Goal: Book appointment/travel/reservation

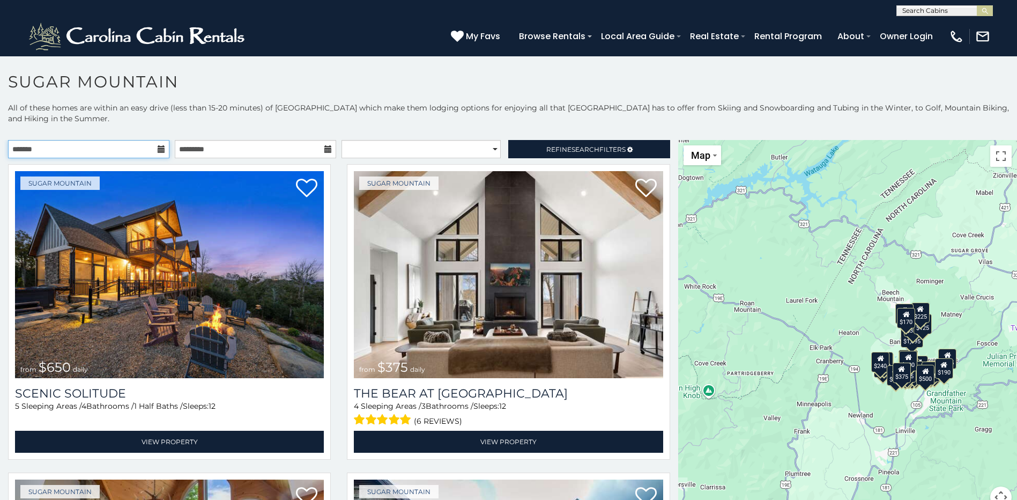
click at [152, 146] on input "text" at bounding box center [88, 149] width 161 height 18
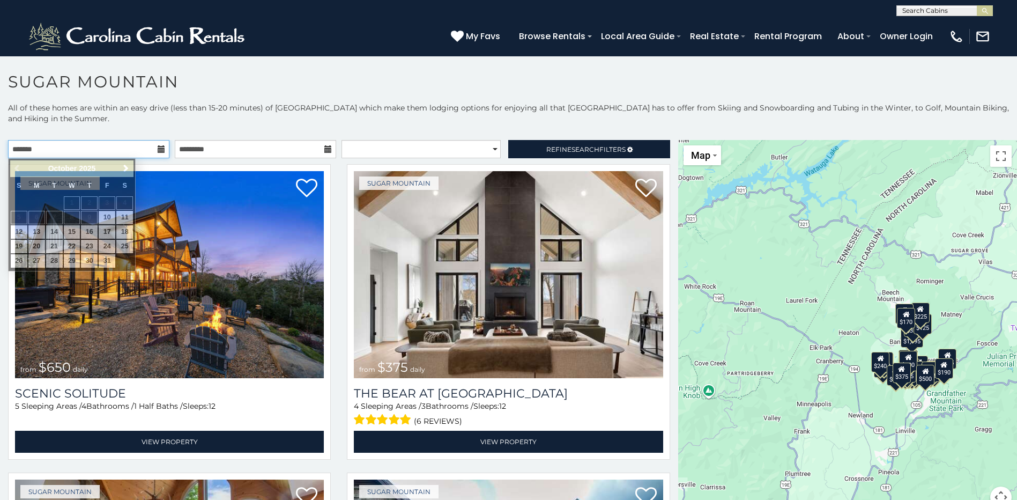
click at [155, 150] on div at bounding box center [88, 149] width 161 height 18
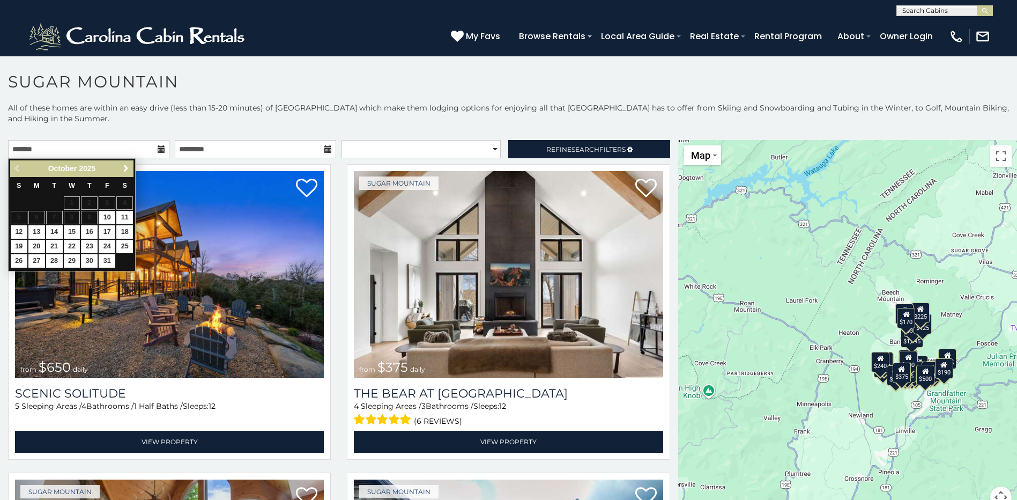
click at [121, 169] on link "Next" at bounding box center [125, 168] width 13 height 13
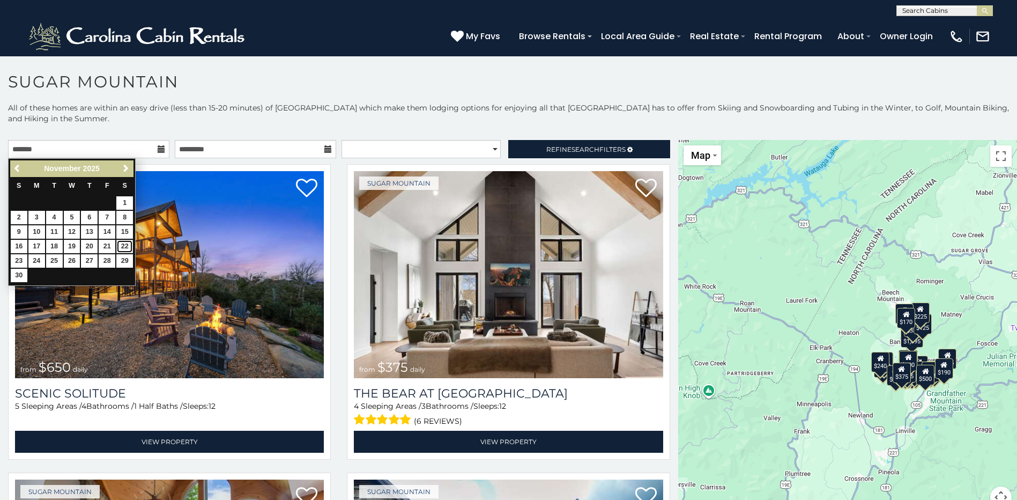
click at [123, 245] on link "22" at bounding box center [124, 246] width 17 height 13
type input "**********"
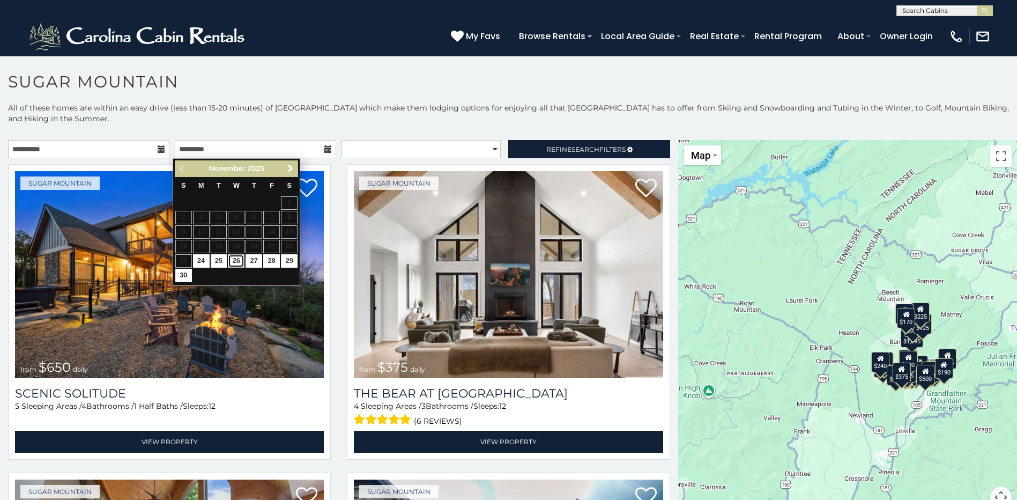
click at [238, 264] on link "26" at bounding box center [236, 260] width 17 height 13
type input "**********"
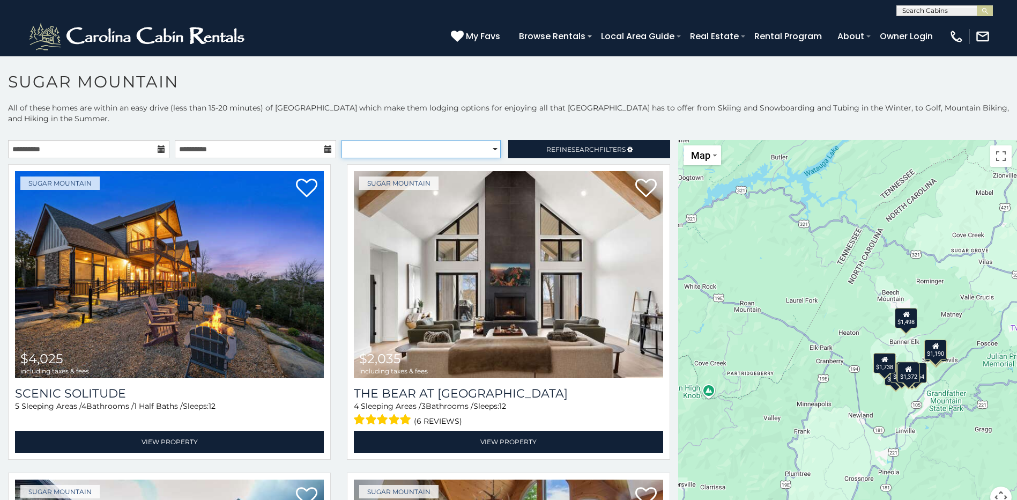
click at [496, 151] on select "**********" at bounding box center [421, 149] width 159 height 18
select select "*********"
click at [342, 140] on select "**********" at bounding box center [421, 149] width 159 height 18
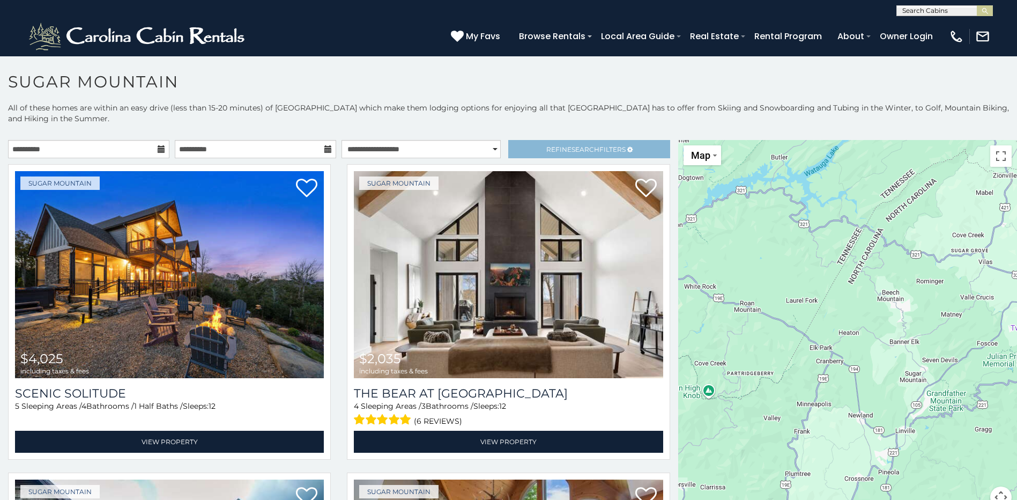
click at [535, 139] on div "**********" at bounding box center [508, 319] width 1017 height 434
click at [546, 147] on span "Refine Search Filters" at bounding box center [585, 149] width 79 height 8
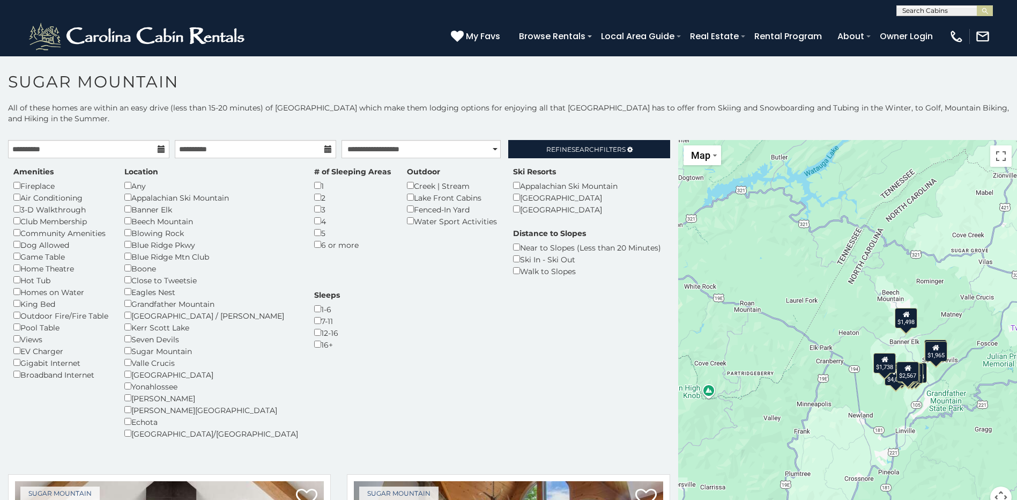
click at [305, 116] on p "All of these homes are within an easy drive (less than 15-20 minutes) of Sugar …" at bounding box center [508, 118] width 1017 height 32
click at [580, 144] on link "Refine Search Filters" at bounding box center [588, 149] width 161 height 18
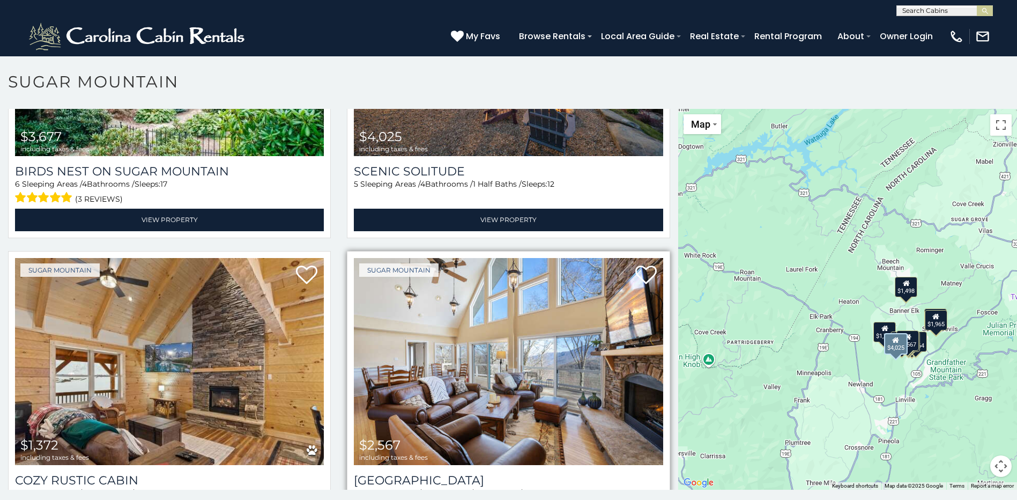
scroll to position [536, 0]
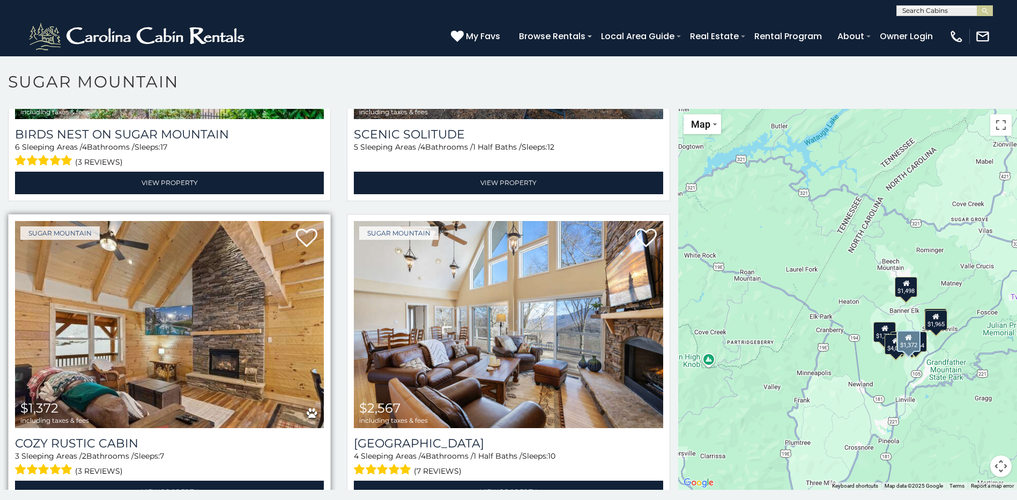
click at [174, 371] on img at bounding box center [169, 324] width 309 height 207
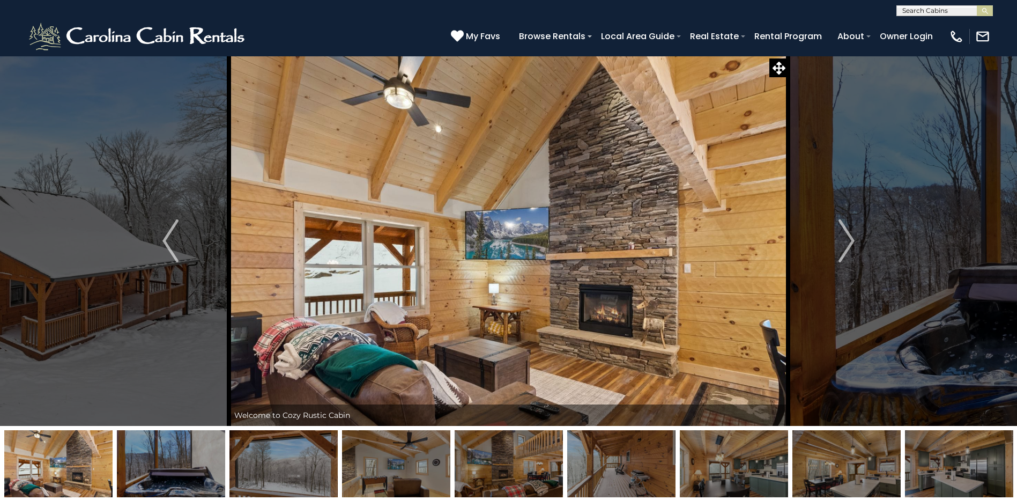
click at [653, 479] on img at bounding box center [621, 463] width 108 height 67
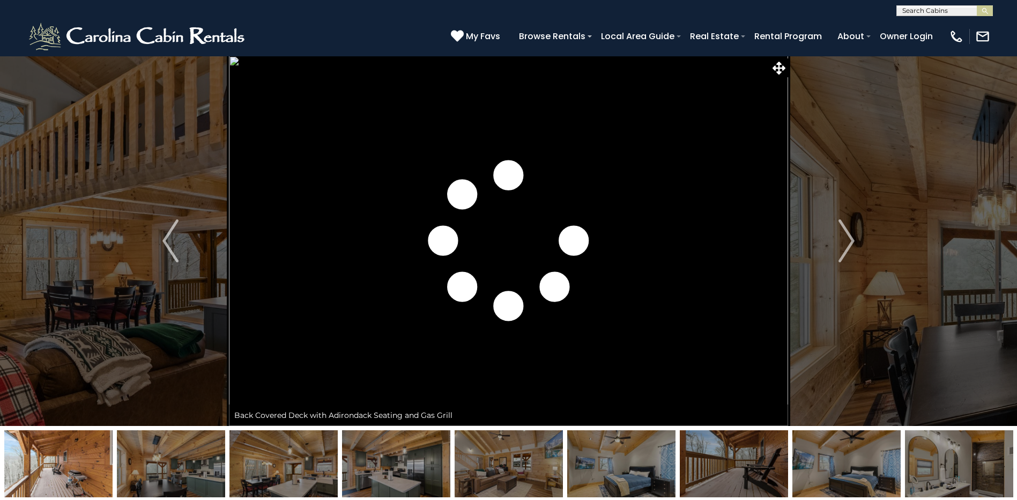
click at [54, 473] on img at bounding box center [58, 463] width 108 height 67
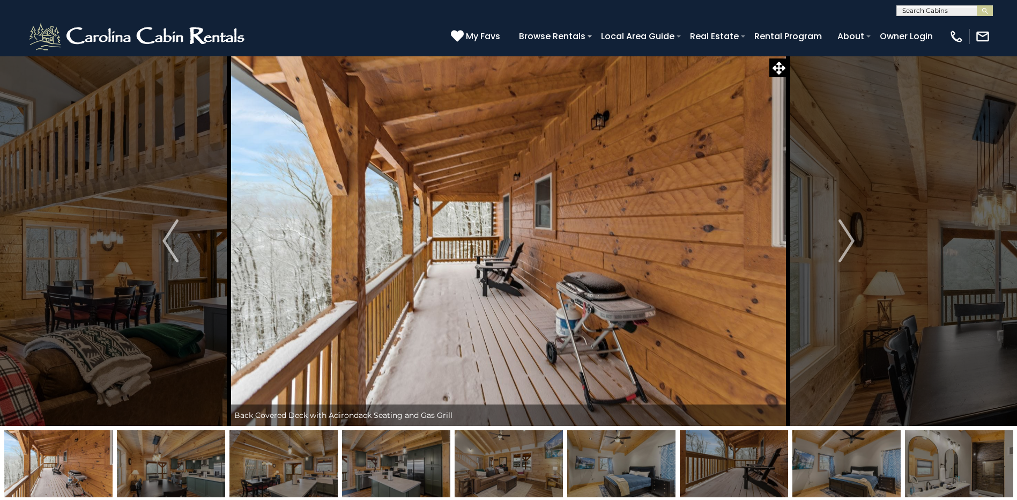
click at [54, 473] on img at bounding box center [58, 463] width 108 height 67
click at [822, 489] on img at bounding box center [847, 463] width 108 height 67
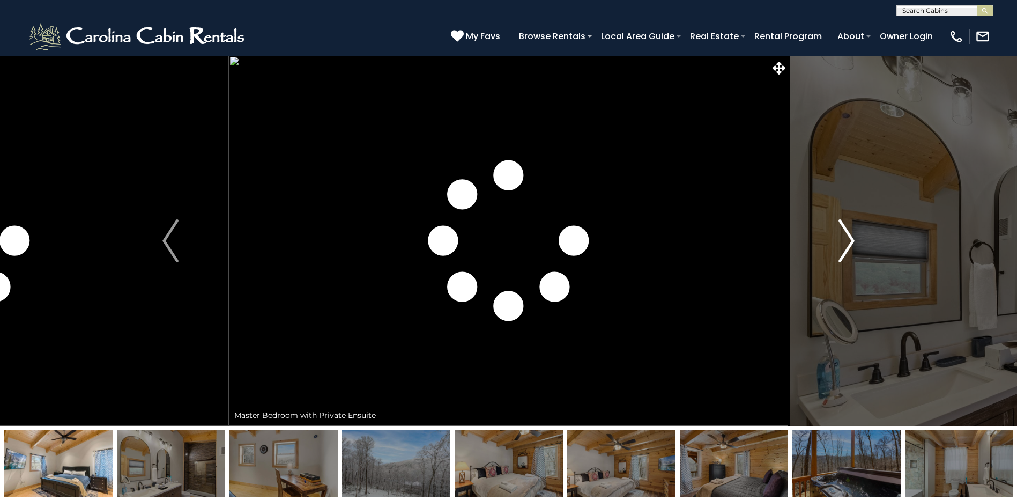
click at [845, 244] on img "Next" at bounding box center [847, 240] width 16 height 43
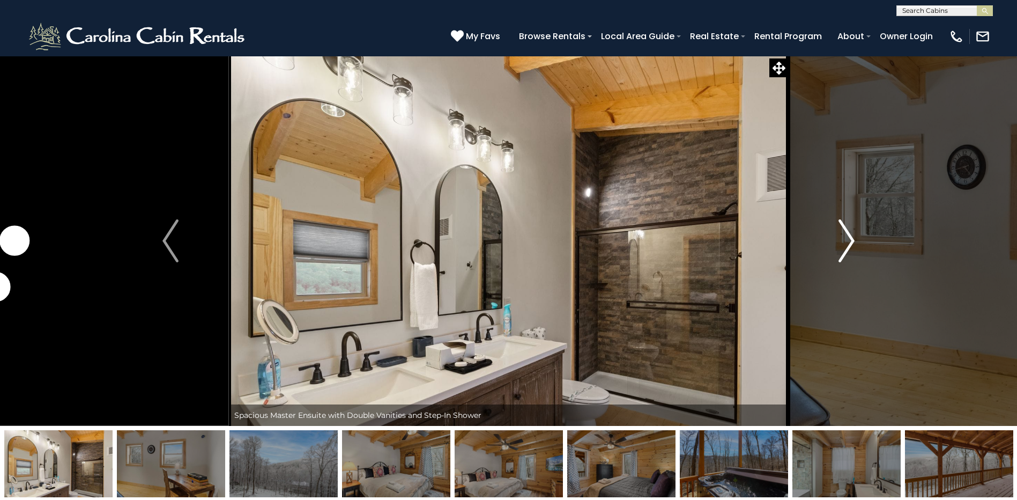
click at [845, 244] on img "Next" at bounding box center [847, 240] width 16 height 43
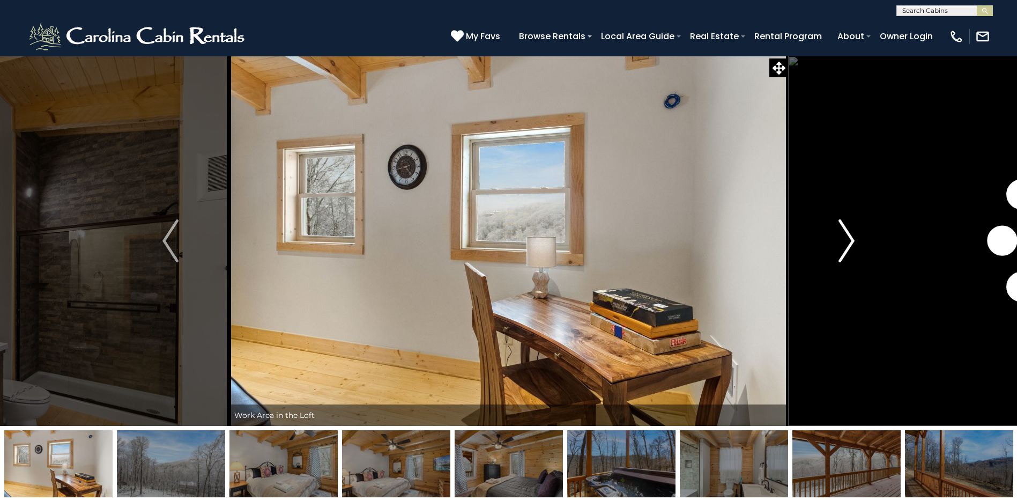
click at [845, 244] on img "Next" at bounding box center [847, 240] width 16 height 43
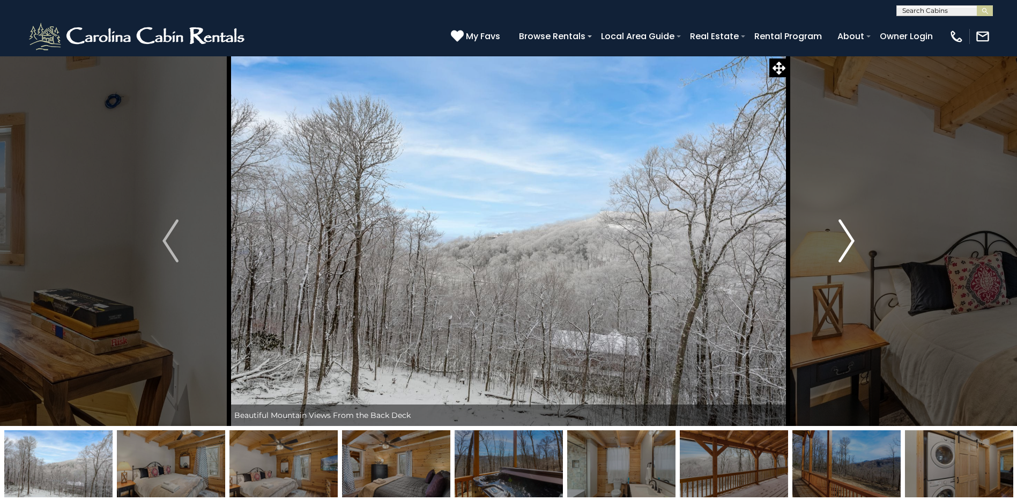
click at [845, 244] on img "Next" at bounding box center [847, 240] width 16 height 43
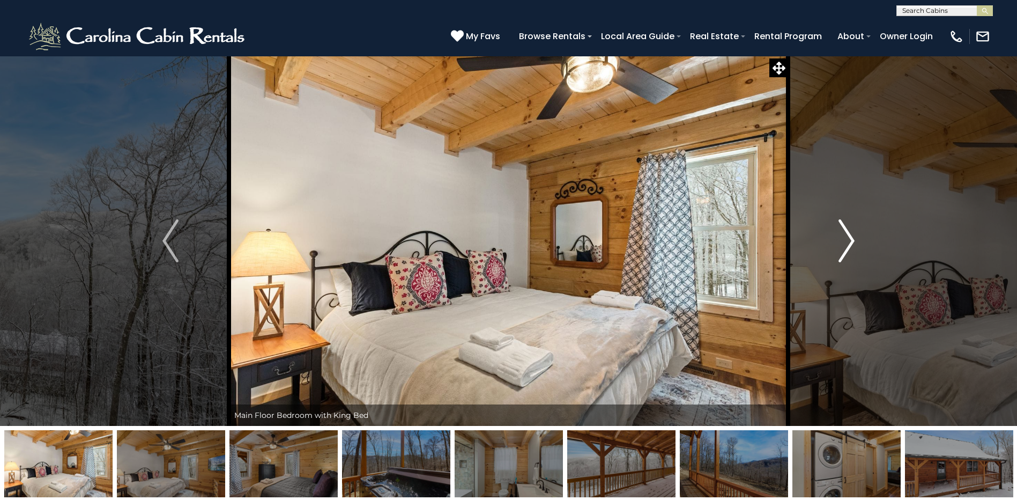
click at [845, 244] on img "Next" at bounding box center [847, 240] width 16 height 43
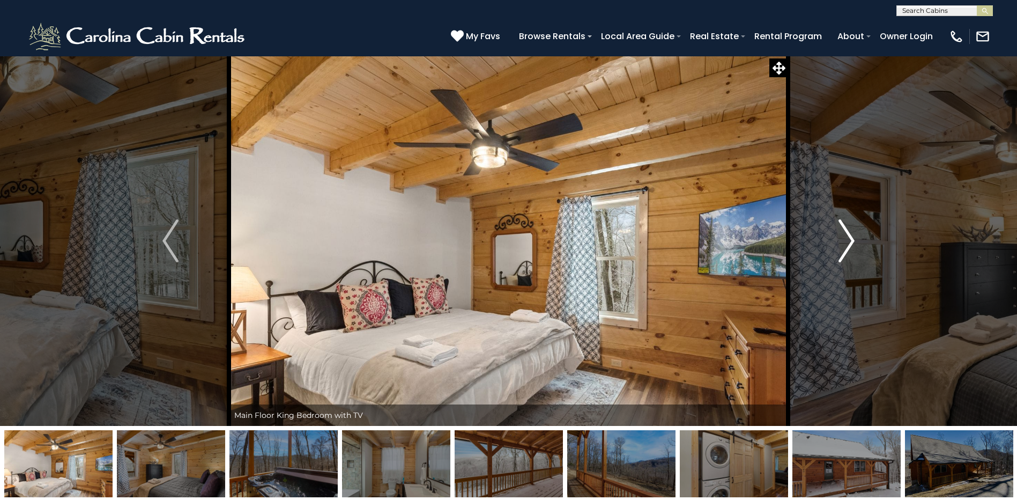
click at [845, 244] on img "Next" at bounding box center [847, 240] width 16 height 43
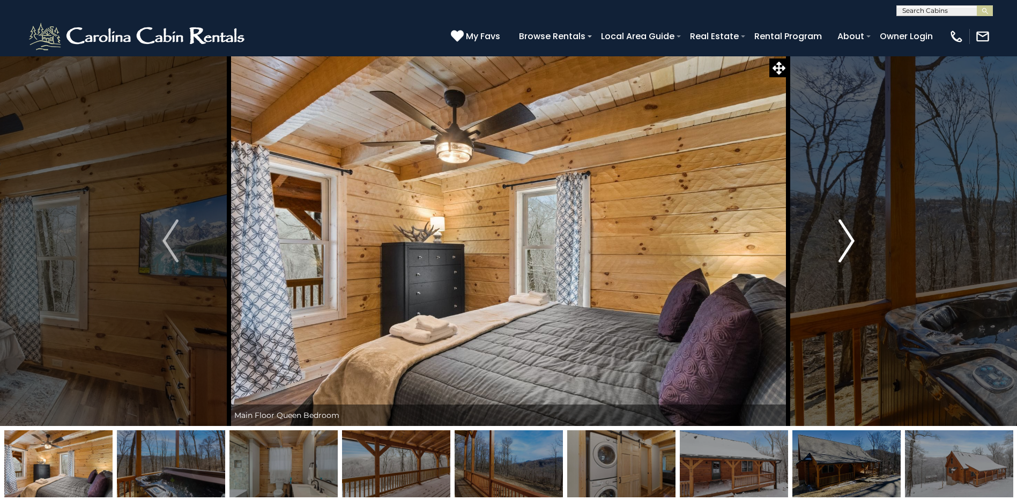
click at [845, 244] on img "Next" at bounding box center [847, 240] width 16 height 43
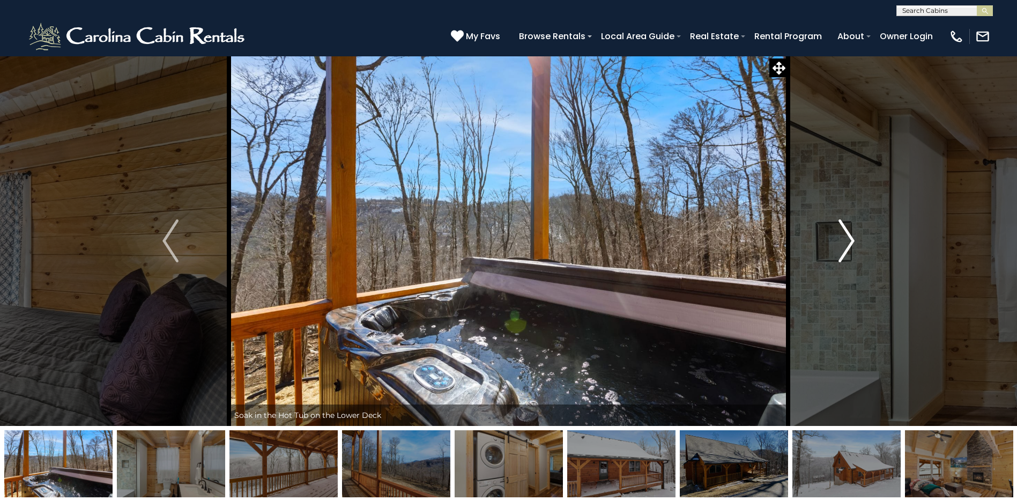
click at [845, 244] on img "Next" at bounding box center [847, 240] width 16 height 43
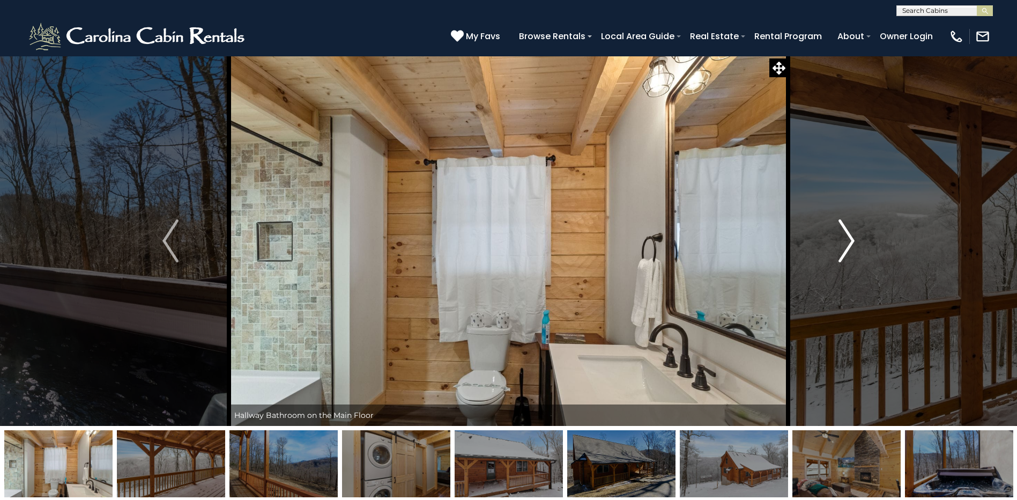
click at [845, 244] on img "Next" at bounding box center [847, 240] width 16 height 43
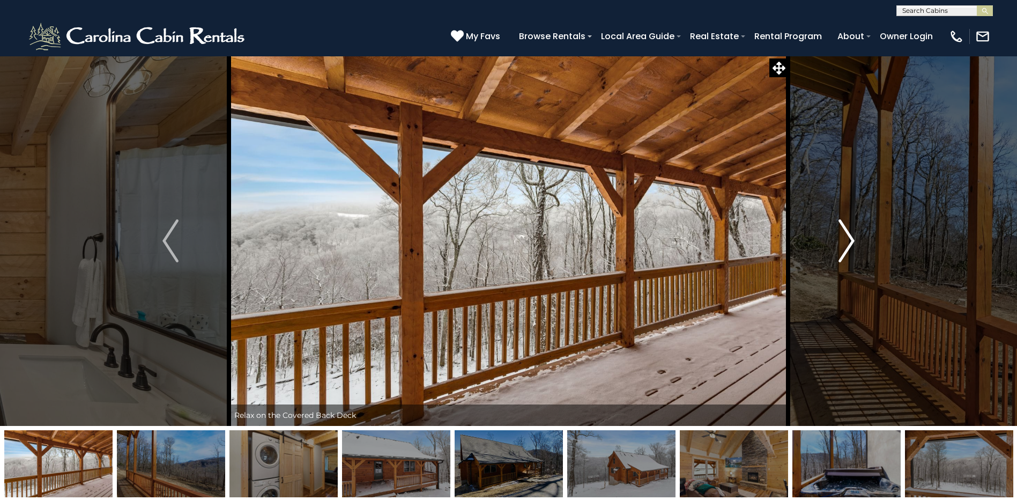
click at [845, 244] on img "Next" at bounding box center [847, 240] width 16 height 43
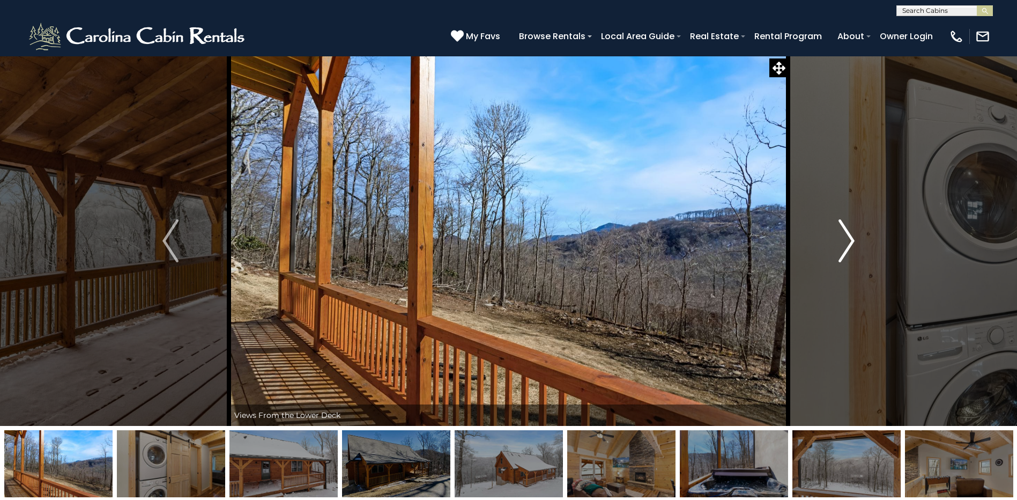
click at [845, 244] on img "Next" at bounding box center [847, 240] width 16 height 43
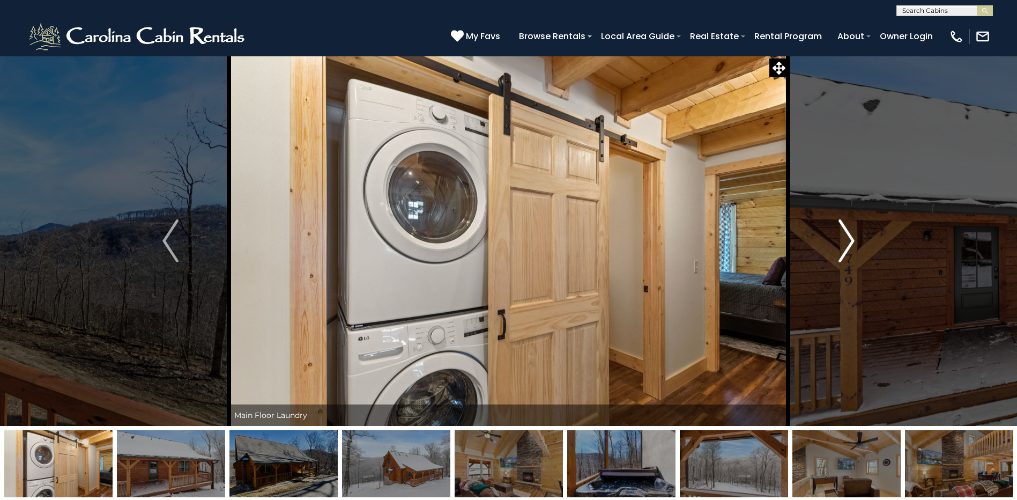
click at [845, 244] on img "Next" at bounding box center [847, 240] width 16 height 43
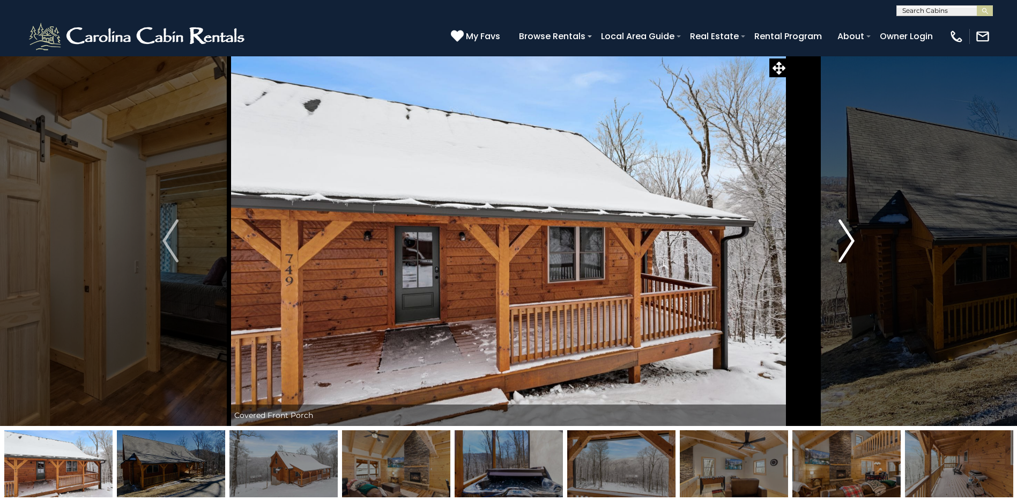
click at [845, 244] on img "Next" at bounding box center [847, 240] width 16 height 43
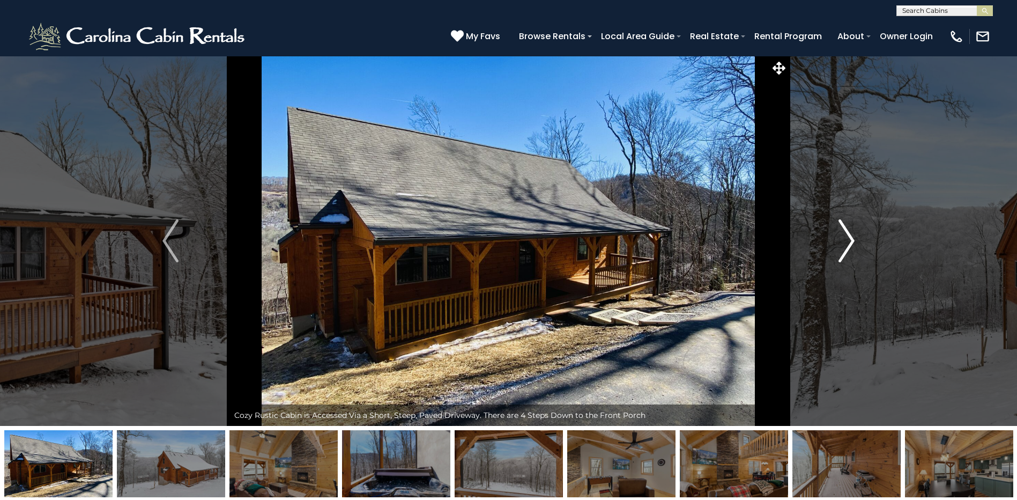
click at [845, 244] on img "Next" at bounding box center [847, 240] width 16 height 43
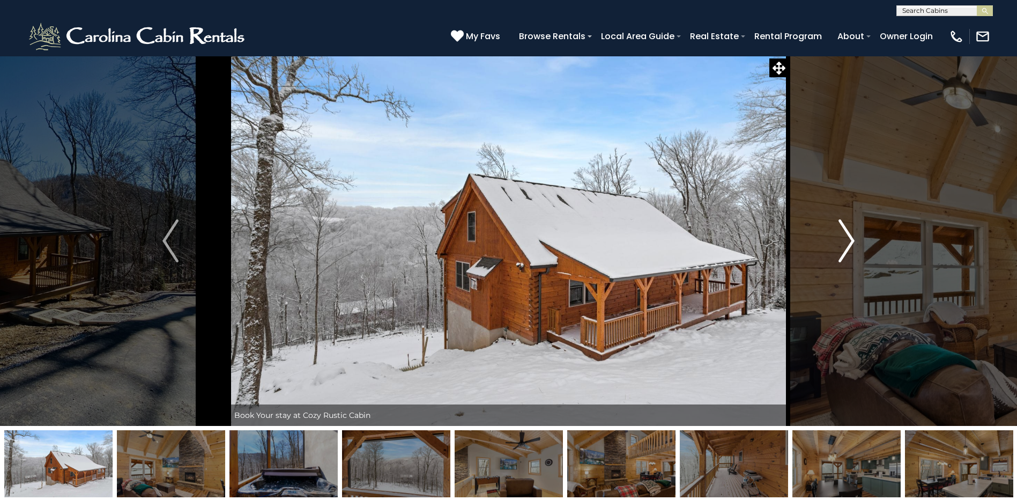
click at [845, 244] on img "Next" at bounding box center [847, 240] width 16 height 43
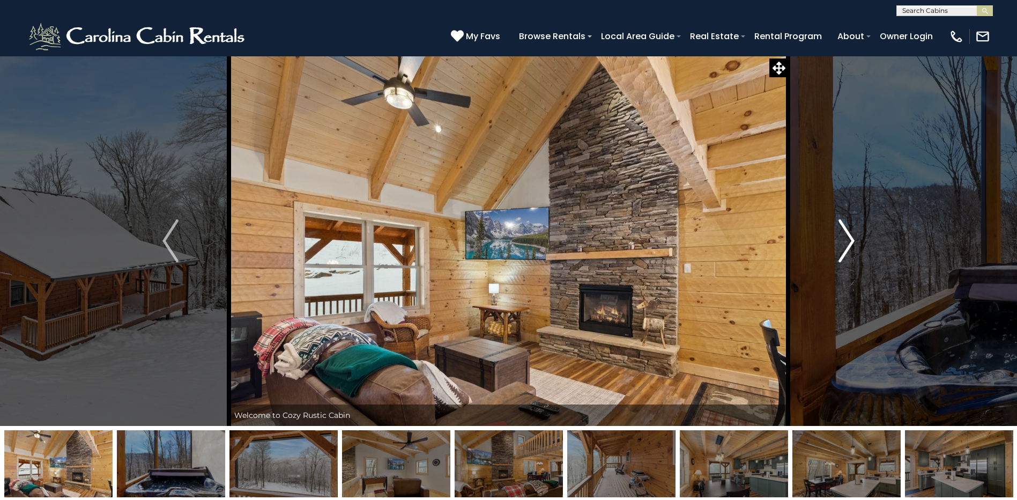
click at [845, 244] on img "Next" at bounding box center [847, 240] width 16 height 43
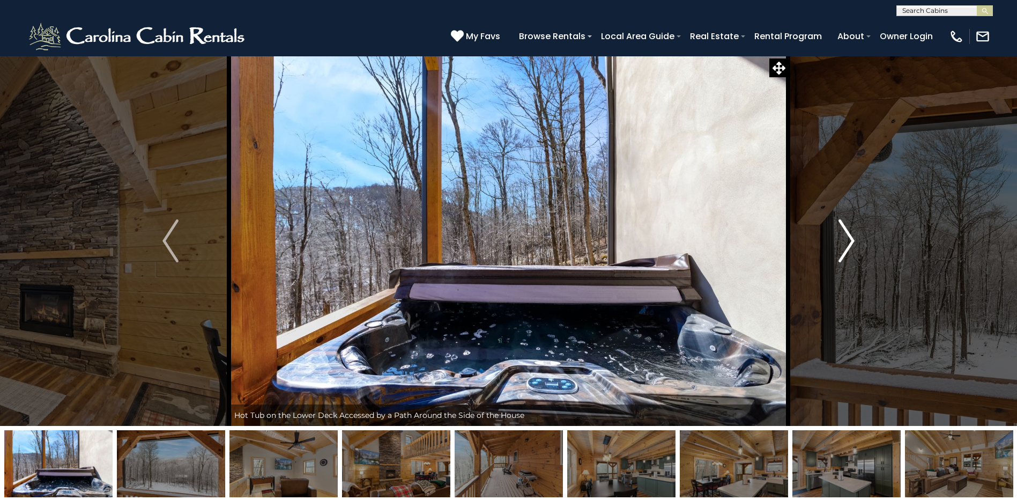
click at [845, 244] on img "Next" at bounding box center [847, 240] width 16 height 43
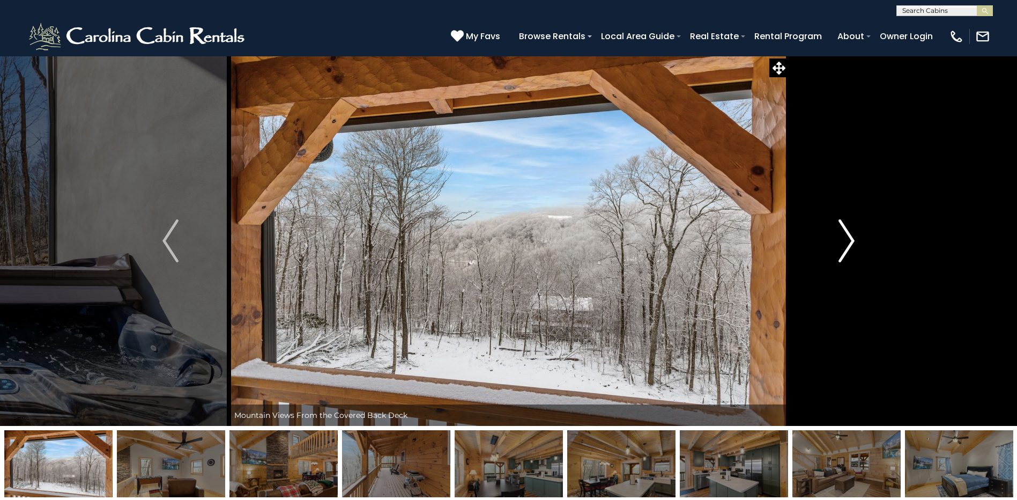
click at [845, 244] on img "Next" at bounding box center [847, 240] width 16 height 43
